Goal: Task Accomplishment & Management: Manage account settings

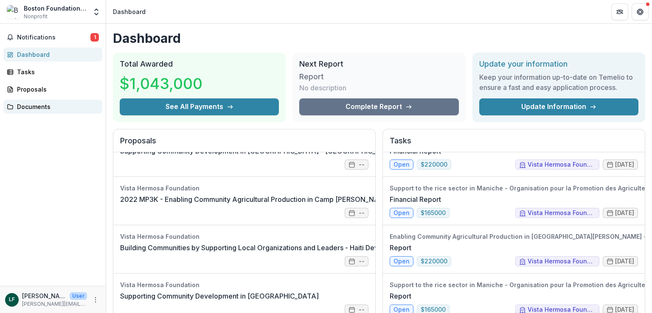
click at [33, 105] on div "Documents" at bounding box center [56, 106] width 79 height 9
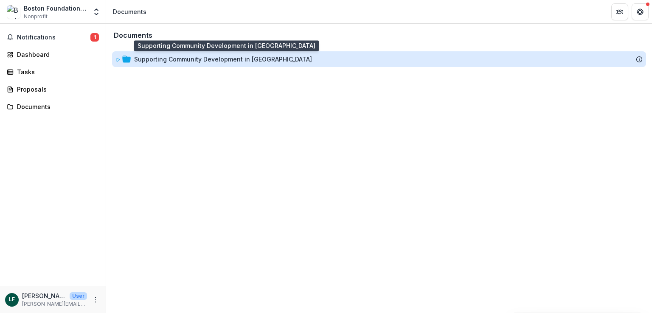
click at [176, 60] on div "Supporting Community Development in [GEOGRAPHIC_DATA]" at bounding box center [223, 59] width 178 height 9
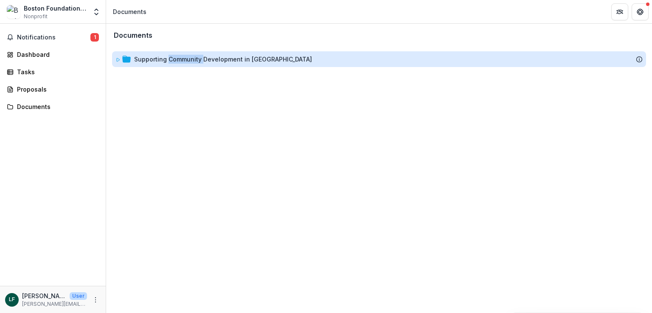
click at [176, 60] on div "Supporting Community Development in [GEOGRAPHIC_DATA]" at bounding box center [223, 59] width 178 height 9
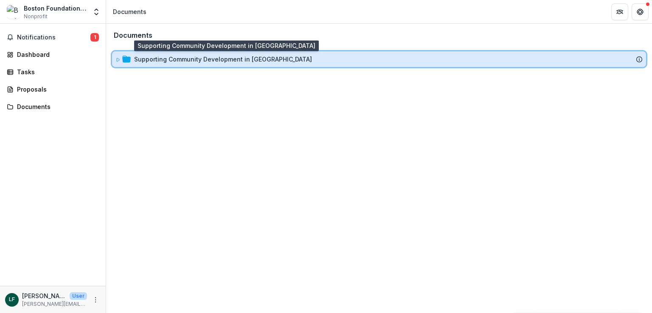
click at [133, 57] on div "Supporting Community Development in [GEOGRAPHIC_DATA]" at bounding box center [380, 59] width 528 height 9
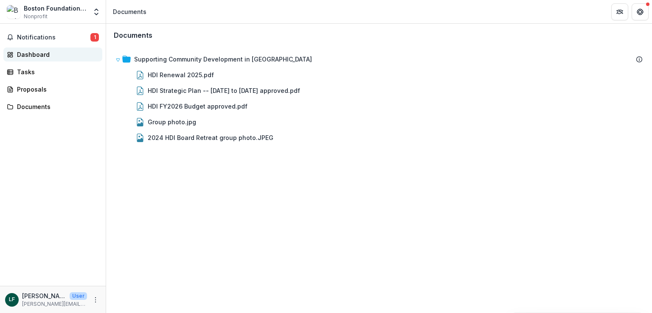
click at [29, 55] on div "Dashboard" at bounding box center [56, 54] width 79 height 9
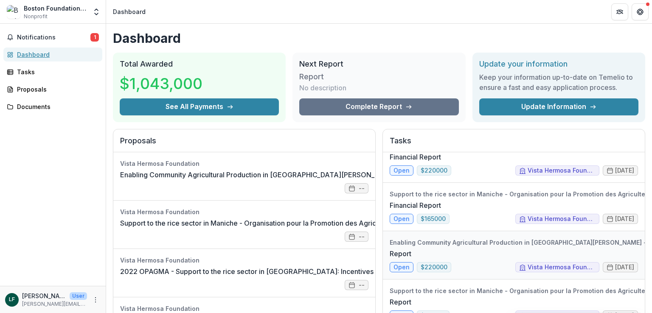
scroll to position [78, 0]
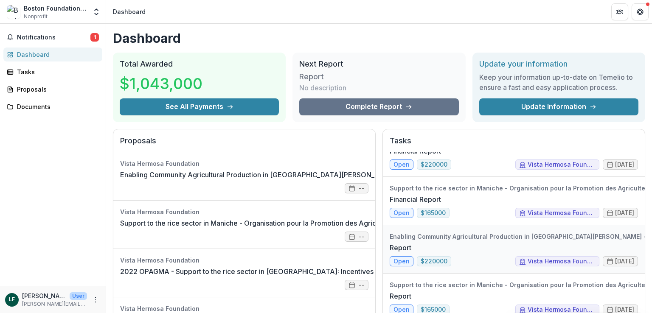
click at [395, 253] on link "Report" at bounding box center [401, 248] width 22 height 10
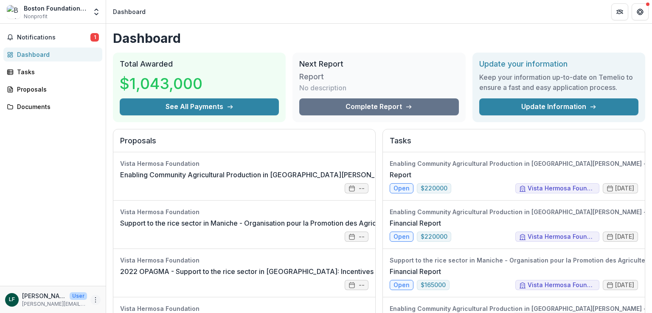
click at [94, 300] on icon "More" at bounding box center [95, 300] width 7 height 7
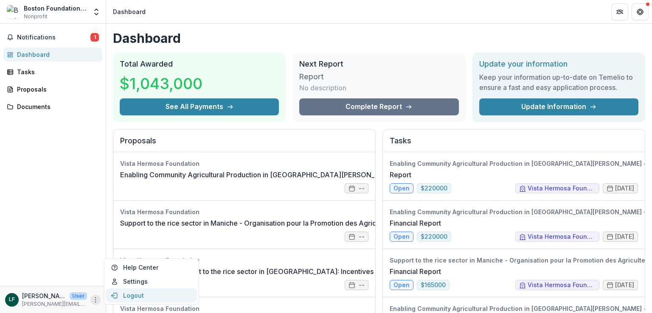
click at [136, 295] on button "Logout" at bounding box center [151, 296] width 91 height 14
